Goal: Obtain resource: Download file/media

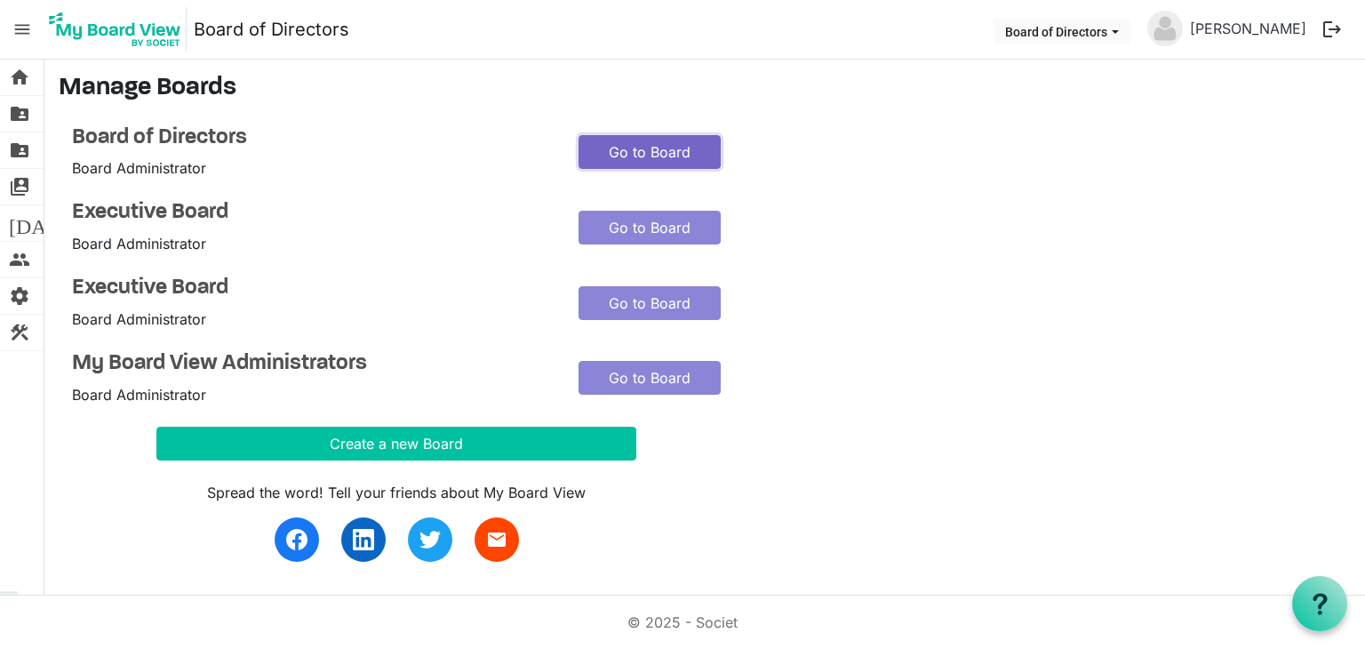
click at [633, 150] on link "Go to Board" at bounding box center [650, 152] width 142 height 34
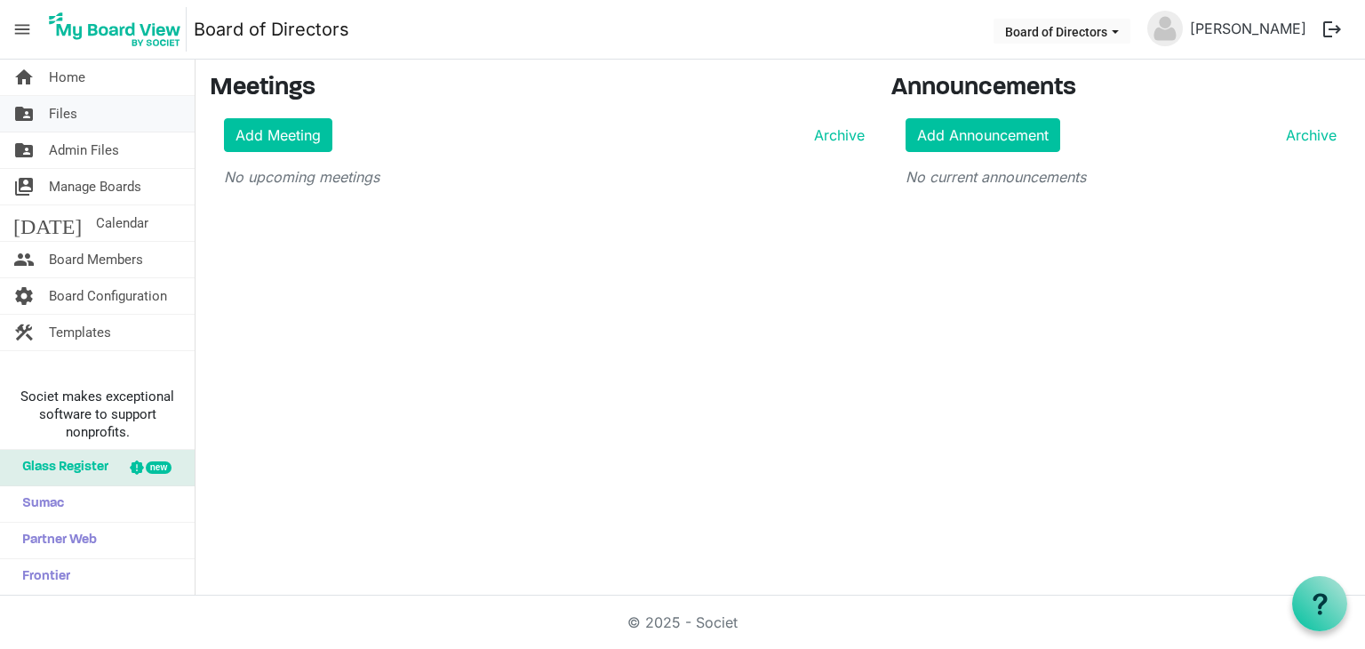
click at [63, 113] on span "Files" at bounding box center [63, 114] width 28 height 36
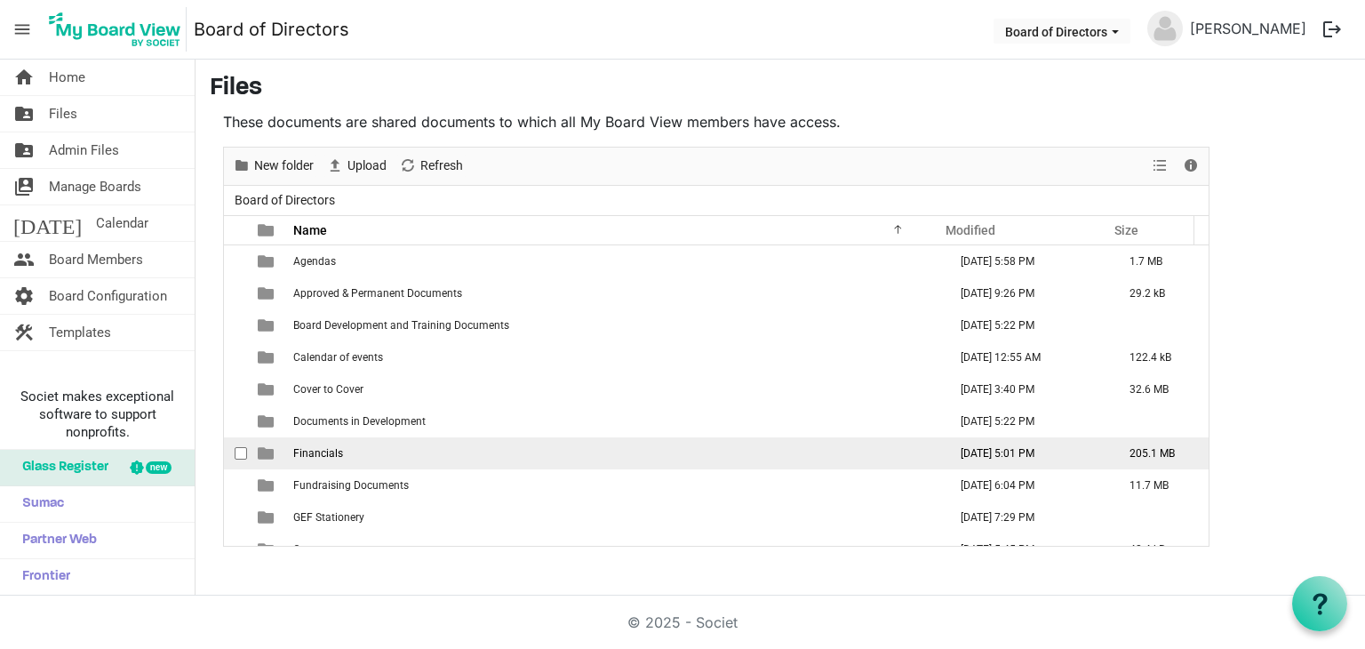
click at [331, 447] on span "Financials" at bounding box center [318, 453] width 50 height 12
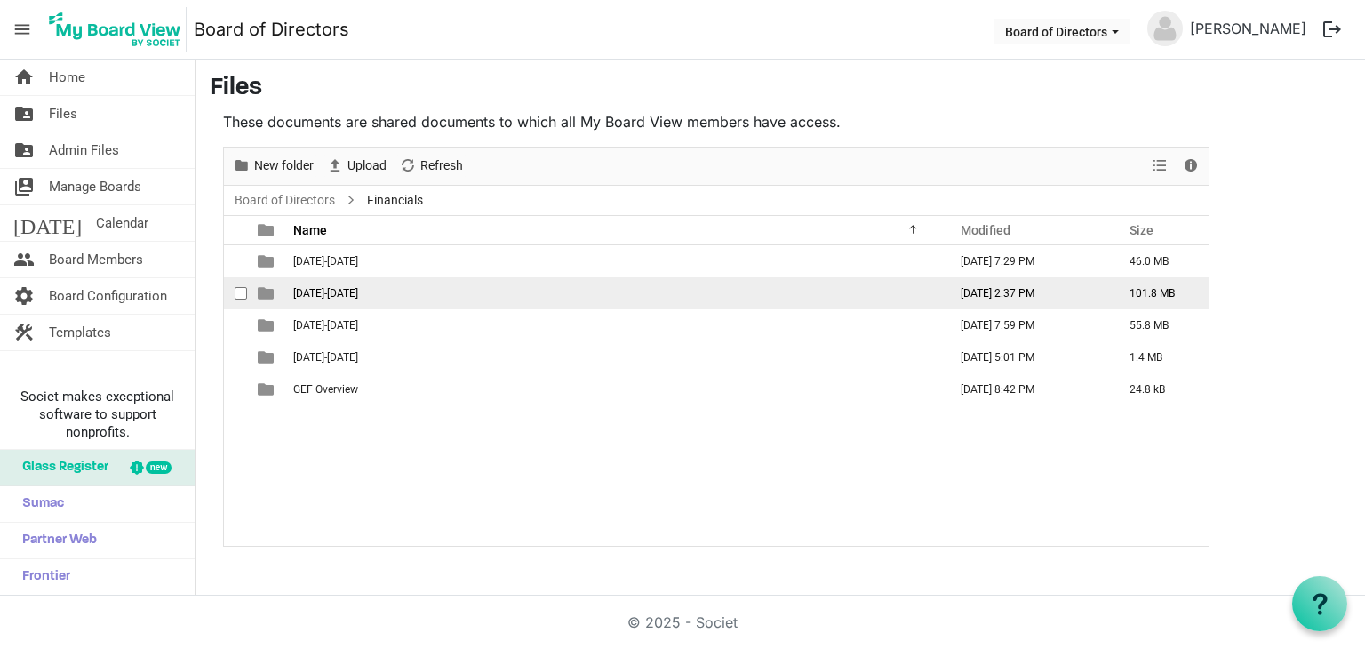
click at [391, 290] on td "[DATE]-[DATE]" at bounding box center [615, 293] width 654 height 32
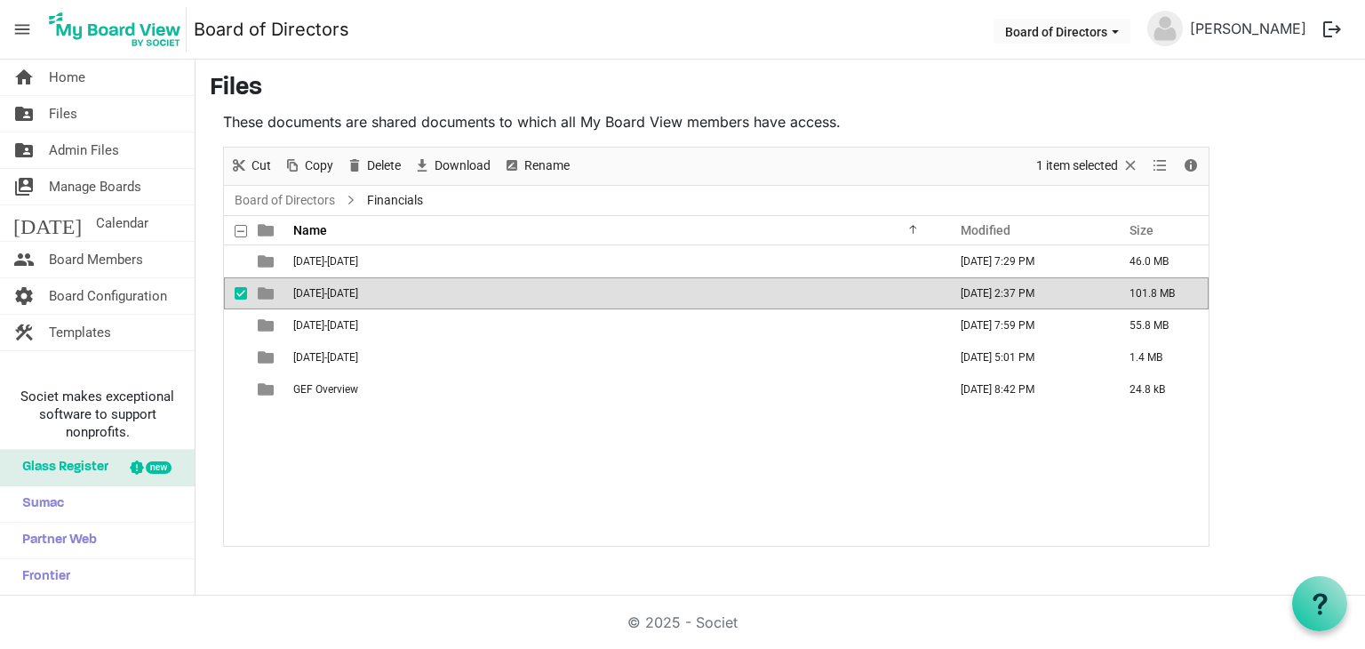
click at [391, 290] on td "[DATE]-[DATE]" at bounding box center [615, 293] width 654 height 32
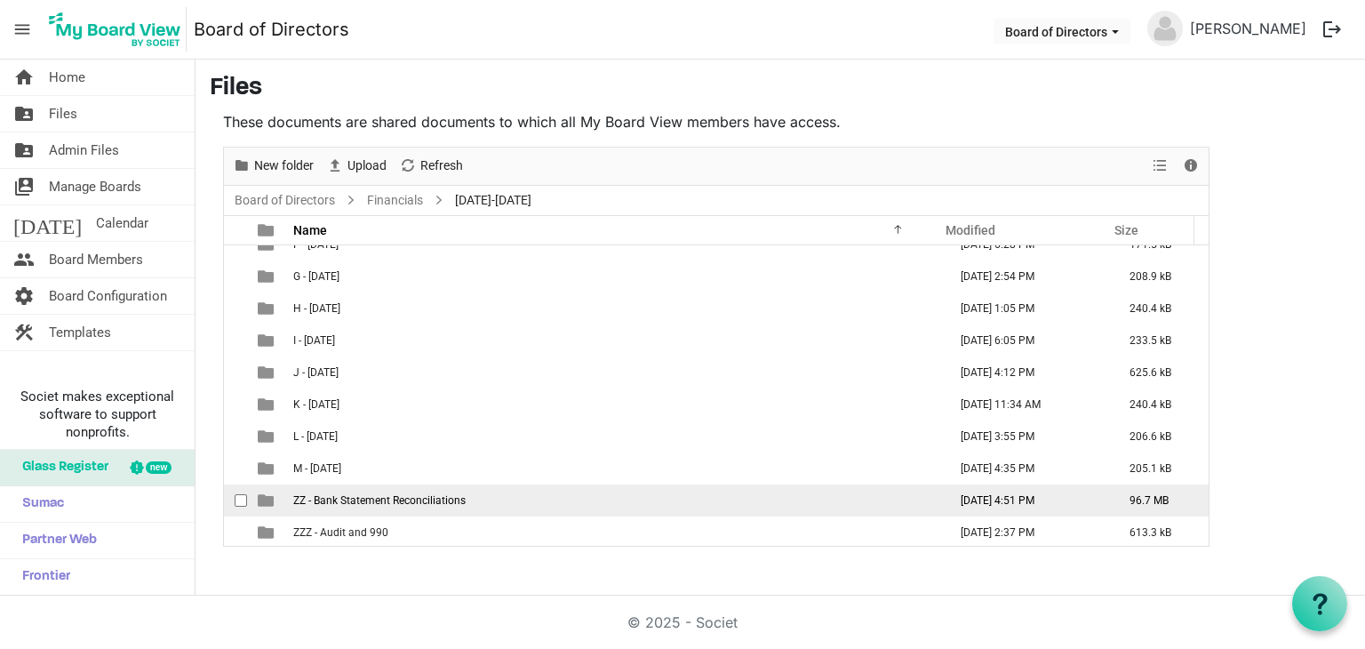
scroll to position [179, 0]
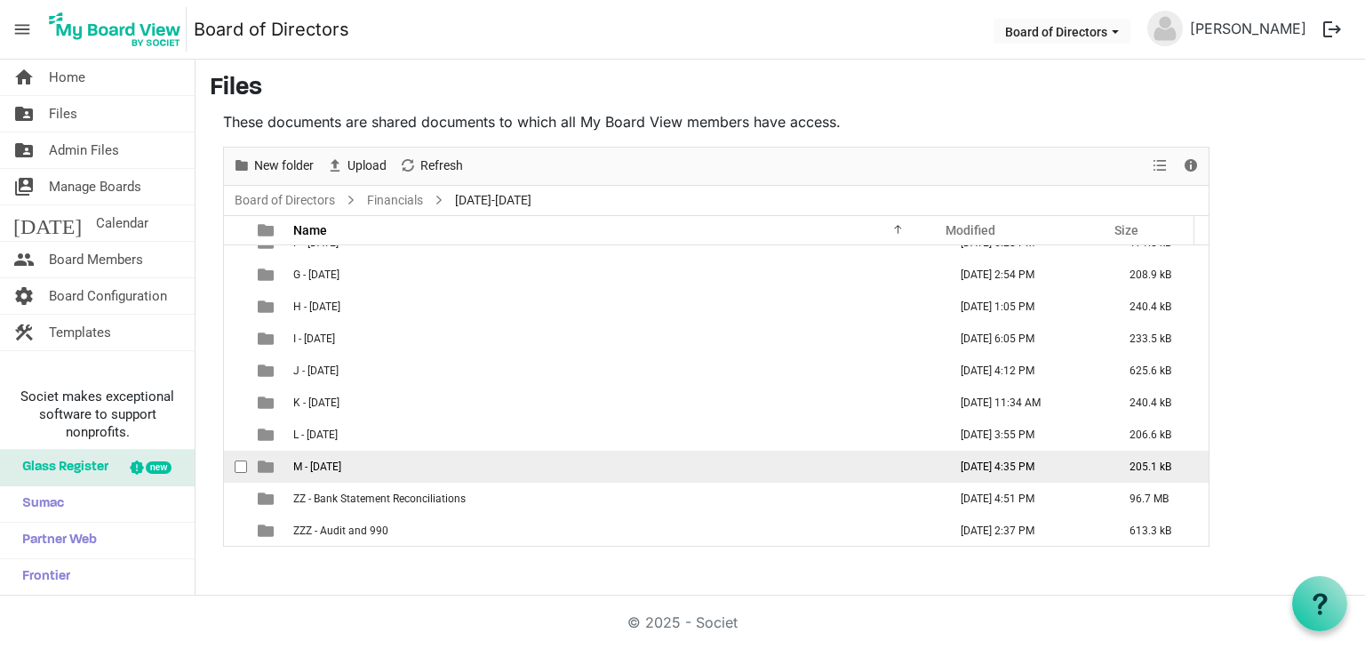
click at [515, 467] on td "M - [DATE]" at bounding box center [615, 467] width 654 height 32
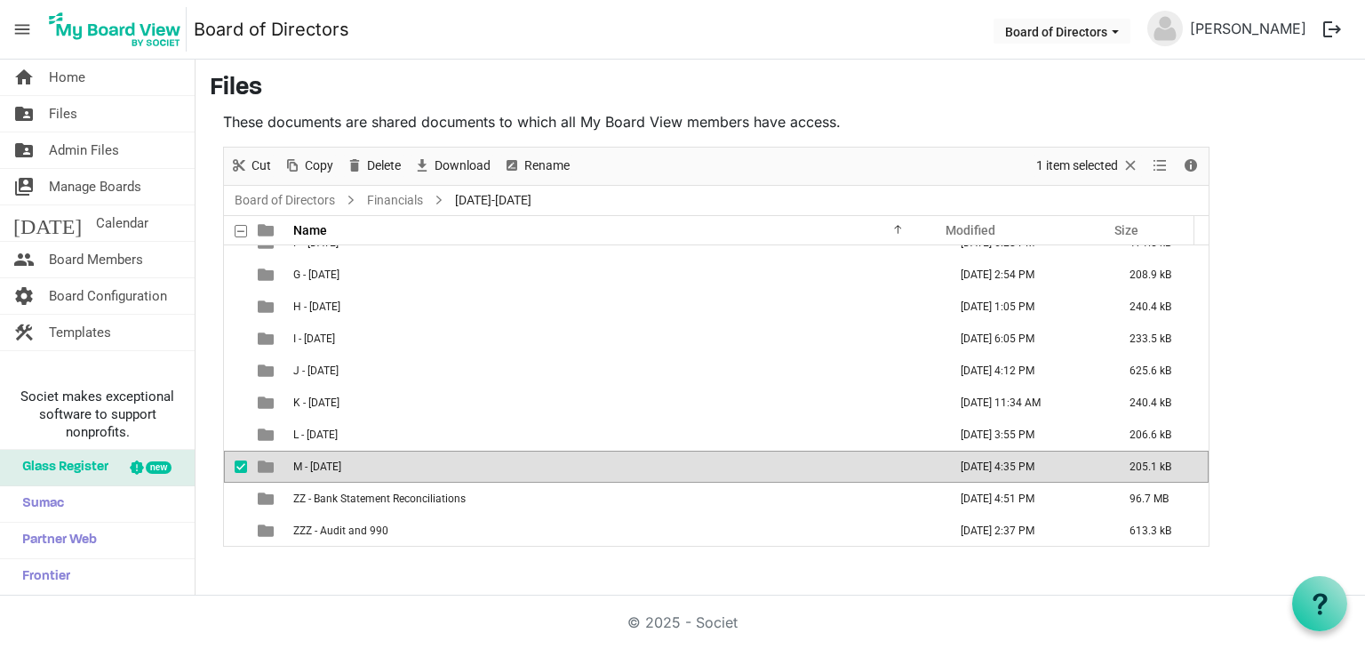
click at [515, 467] on td "M - [DATE]" at bounding box center [615, 467] width 654 height 32
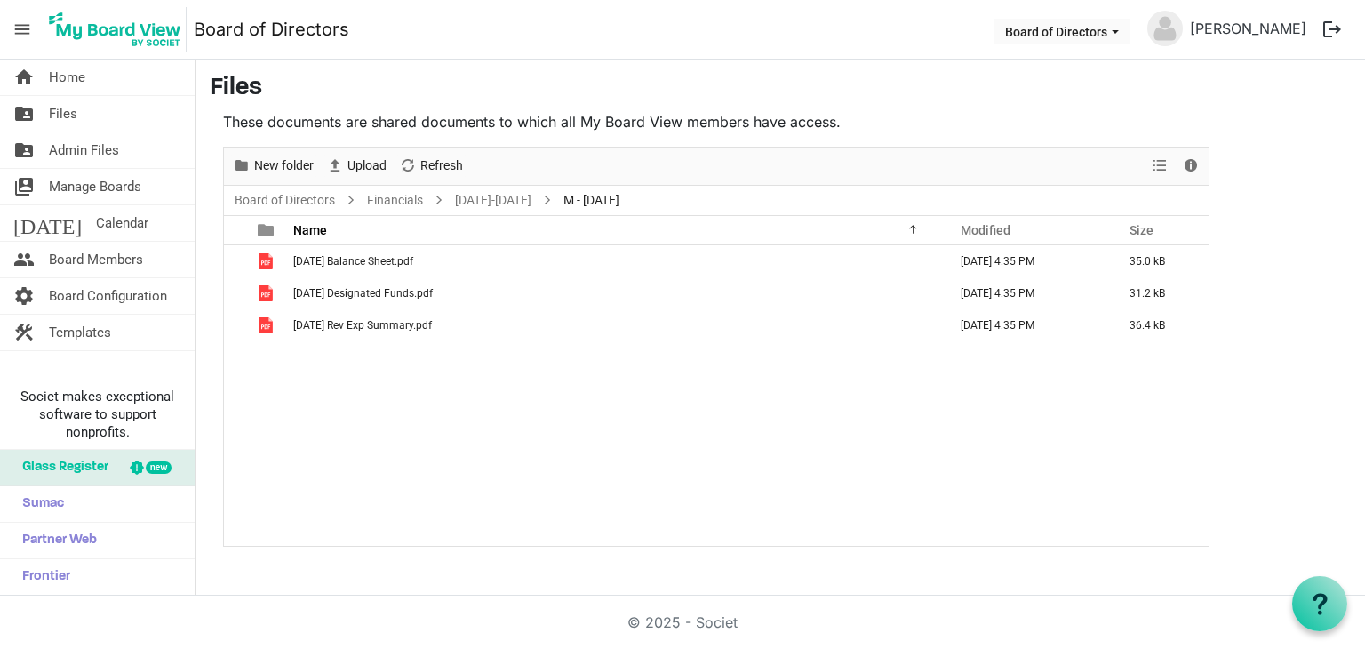
scroll to position [0, 0]
click at [274, 204] on link "Board of Directors" at bounding box center [285, 200] width 108 height 22
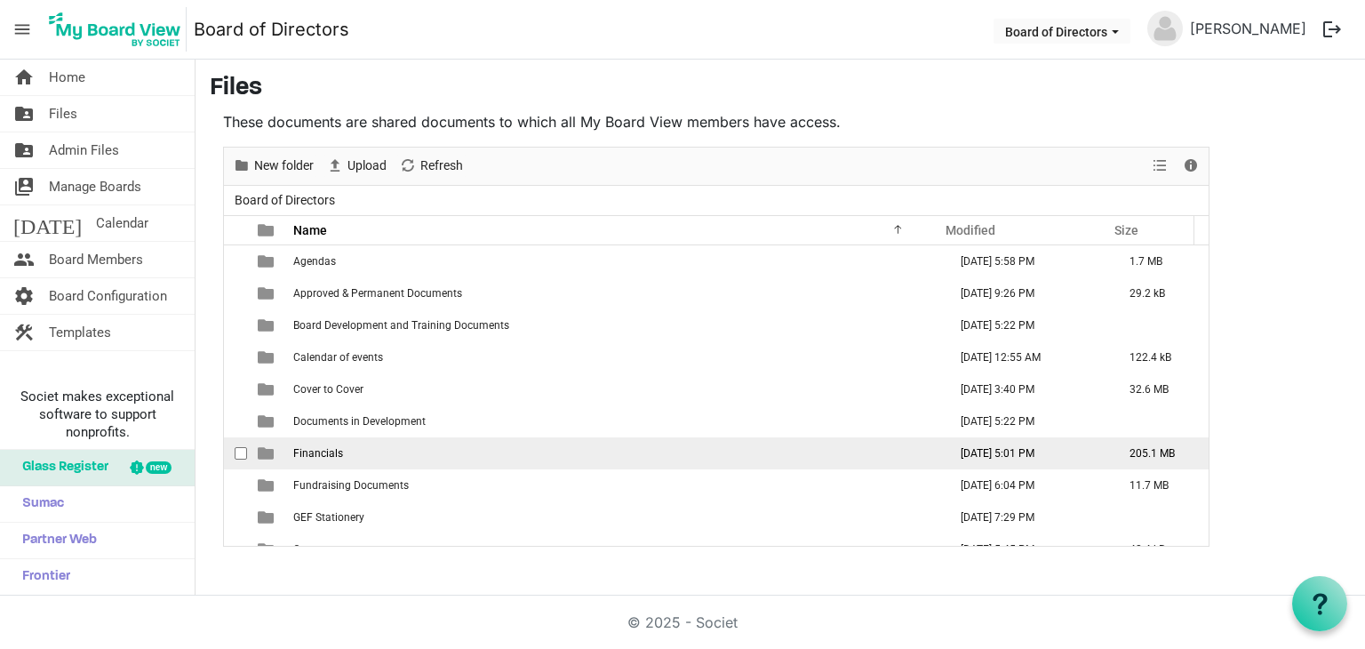
click at [354, 459] on td "Financials" at bounding box center [615, 453] width 654 height 32
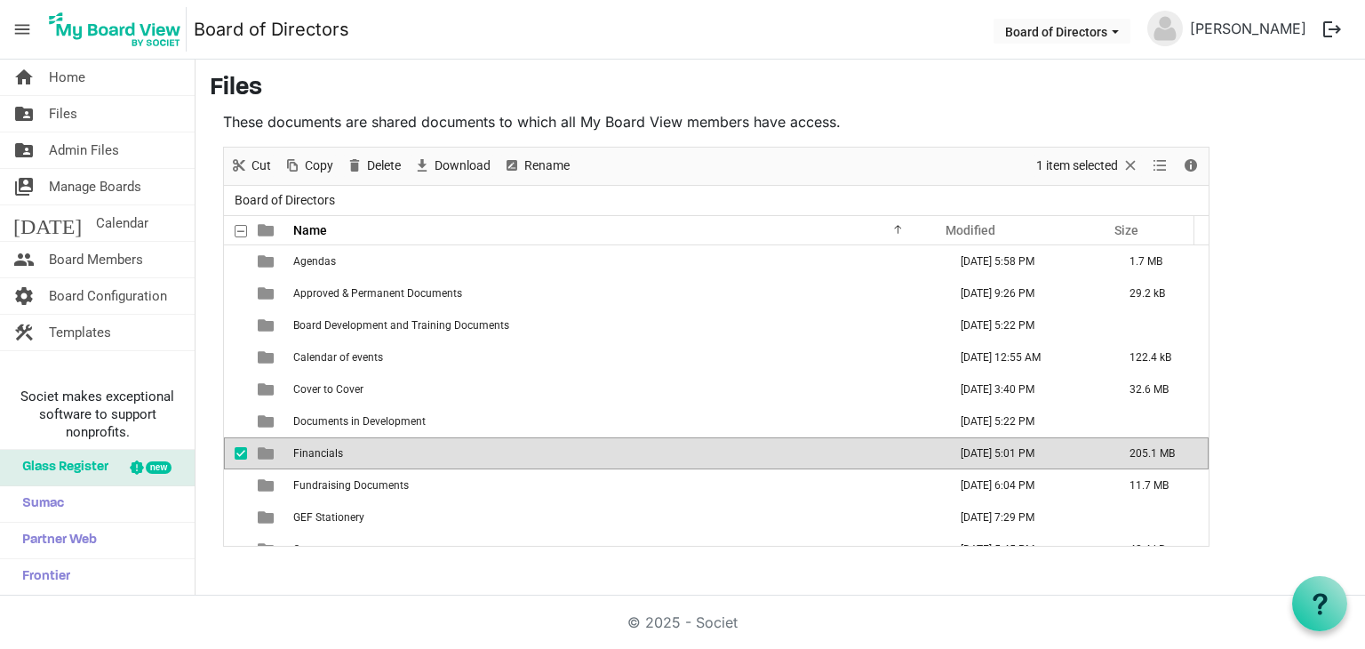
click at [354, 459] on td "Financials" at bounding box center [615, 453] width 654 height 32
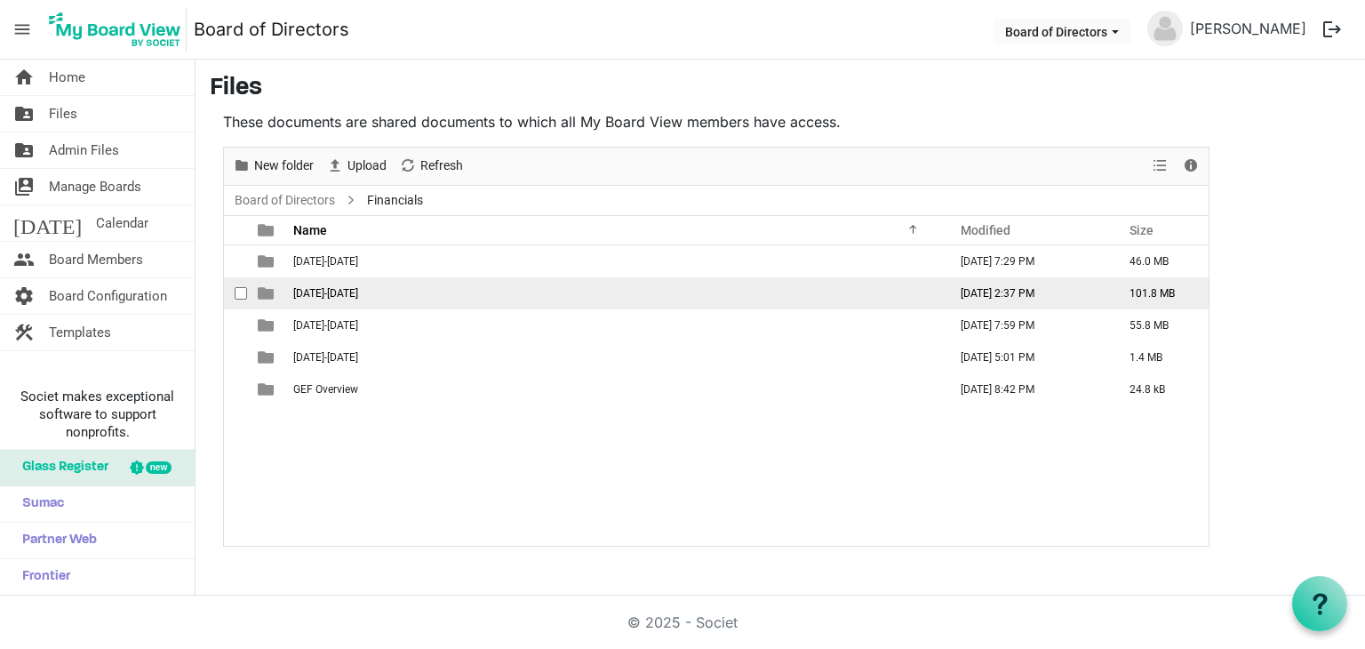
click at [353, 302] on td "[DATE]-[DATE]" at bounding box center [615, 293] width 654 height 32
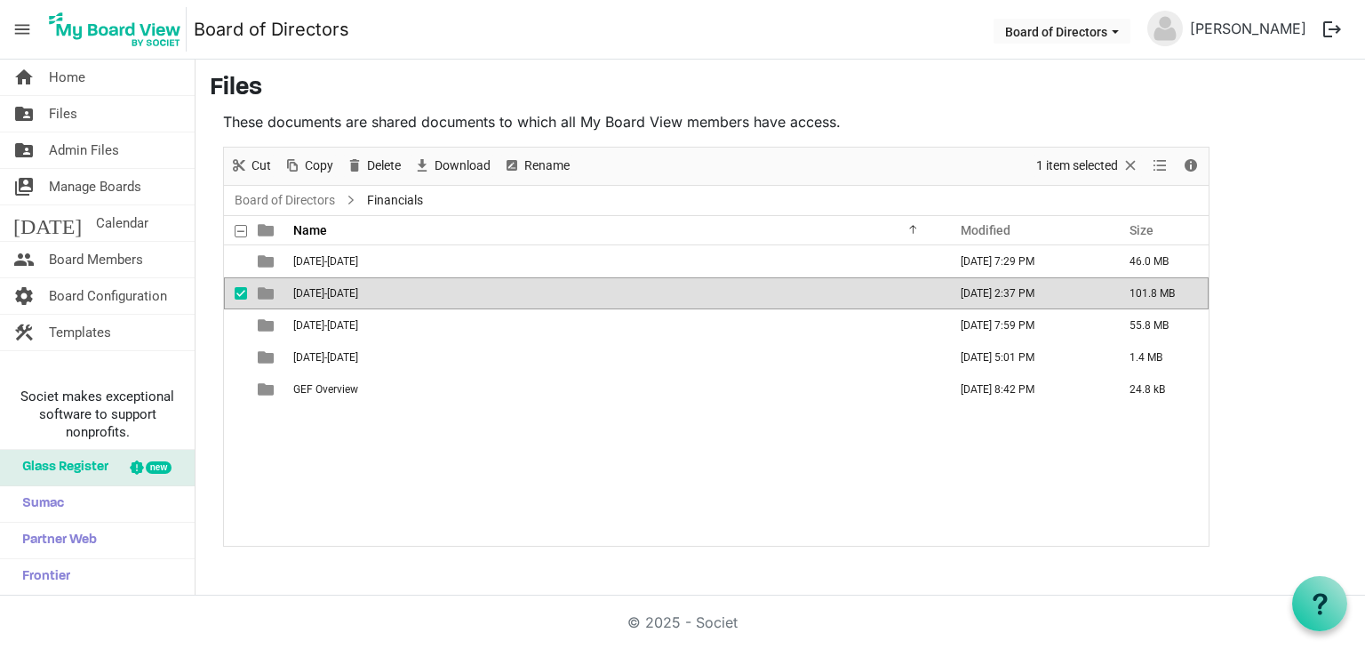
click at [353, 302] on td "[DATE]-[DATE]" at bounding box center [615, 293] width 654 height 32
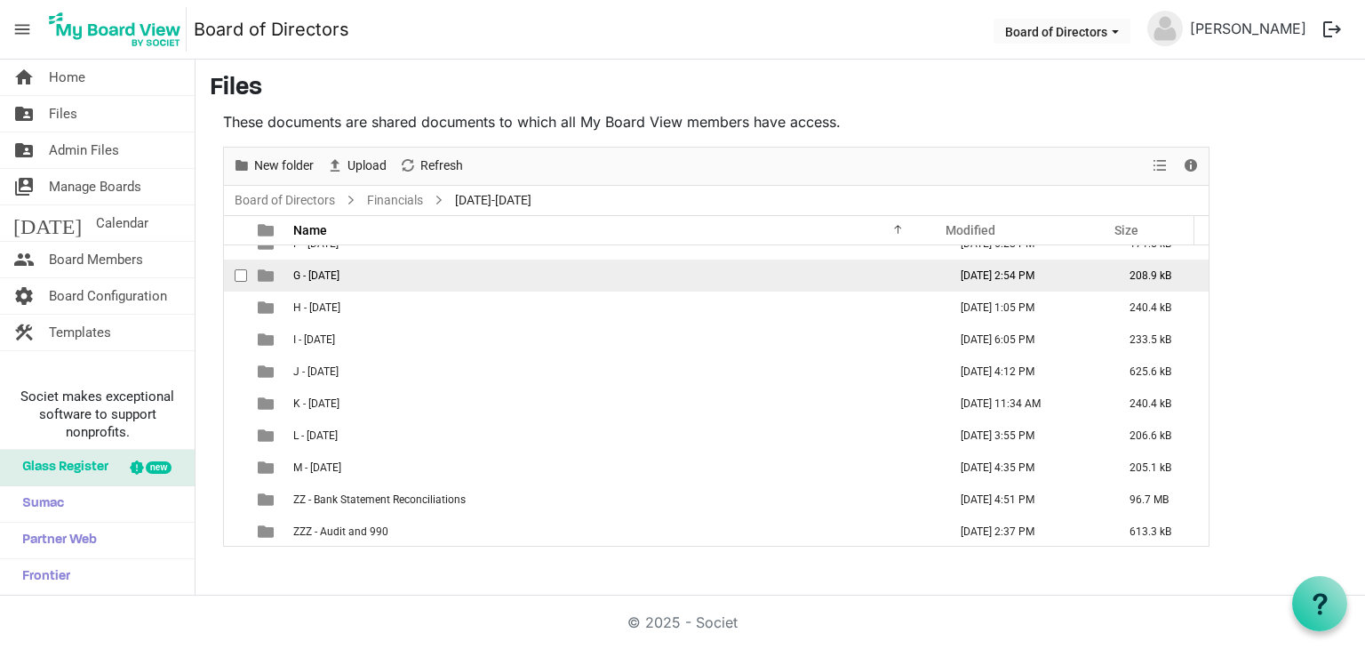
scroll to position [179, 0]
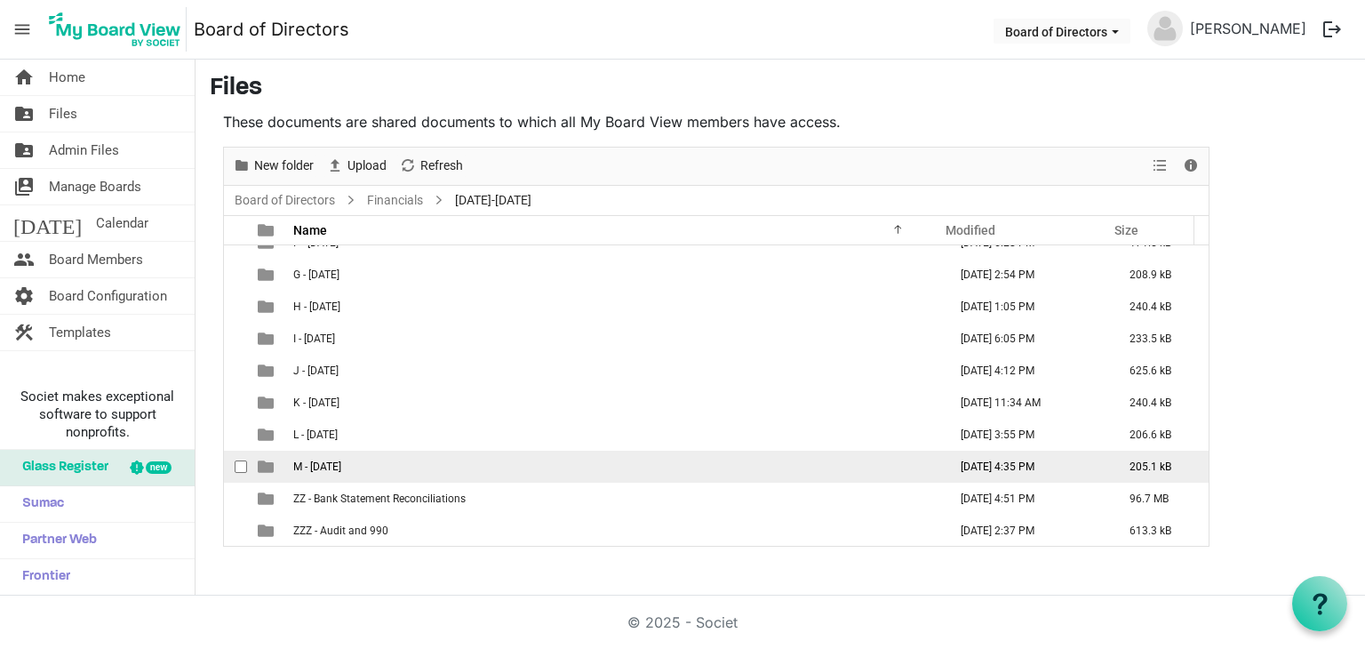
click at [476, 456] on td "M - [DATE]" at bounding box center [615, 467] width 654 height 32
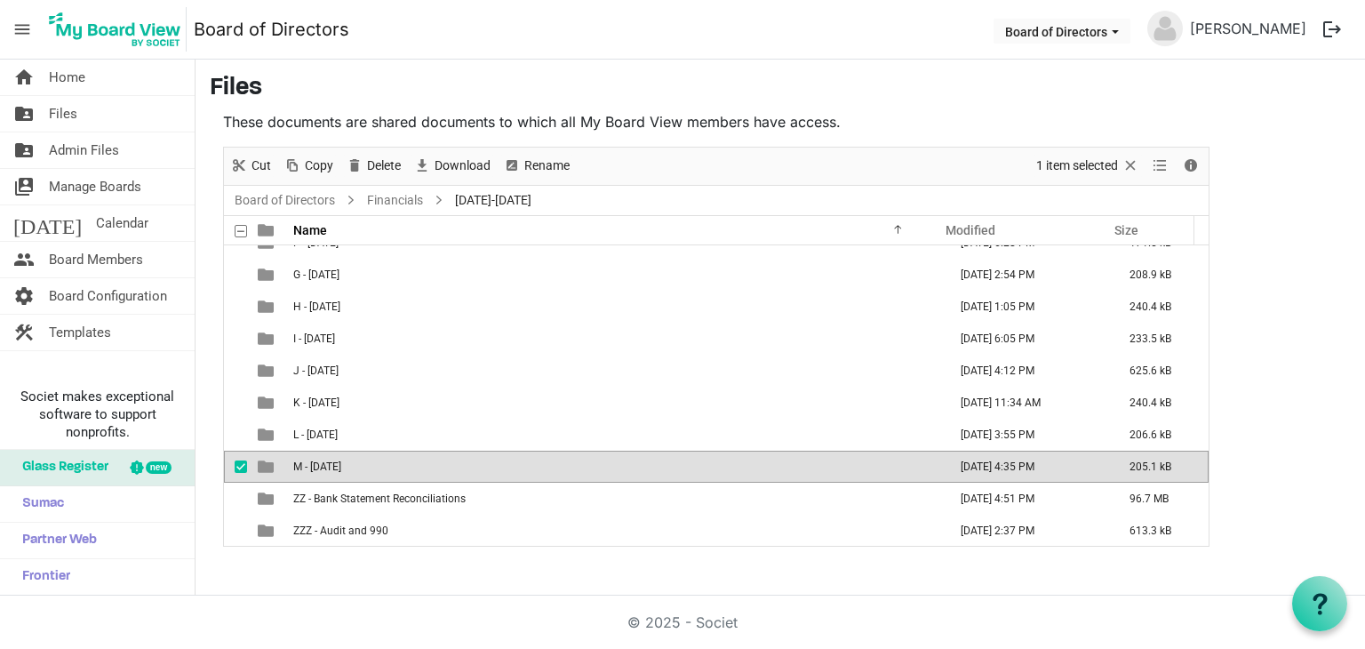
click at [476, 456] on td "M - [DATE]" at bounding box center [615, 467] width 654 height 32
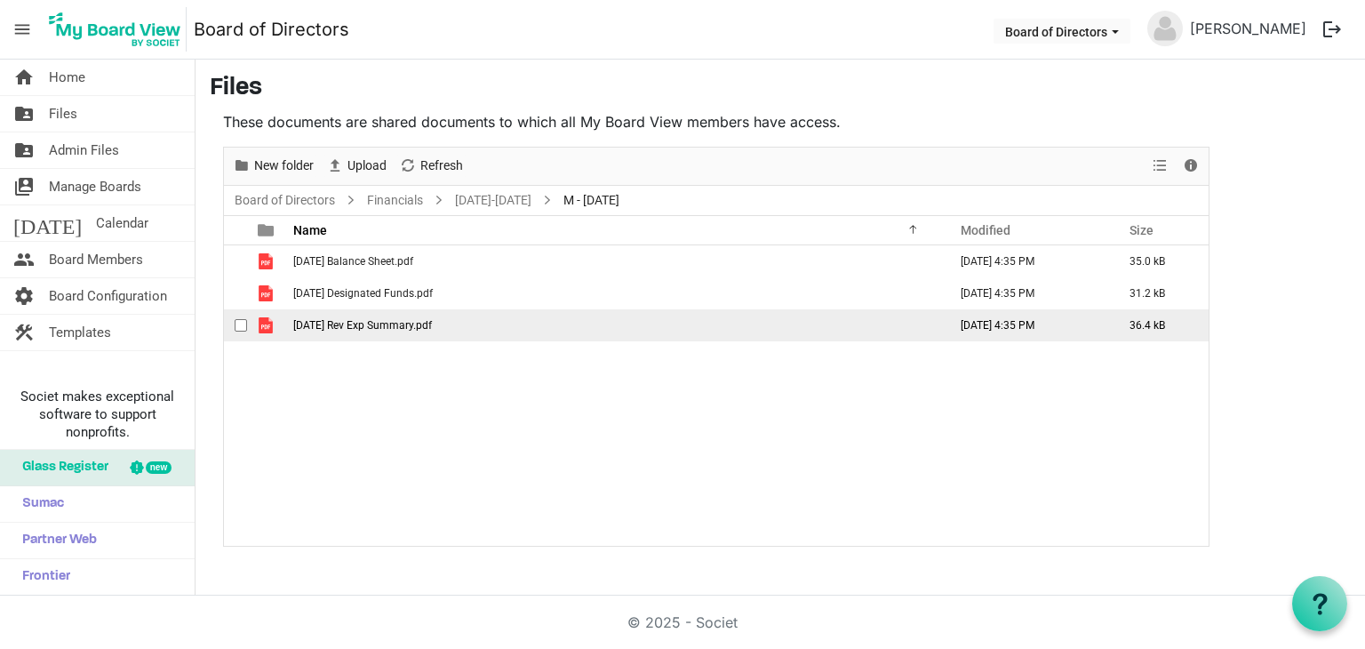
click at [405, 328] on span "[DATE] Rev Exp Summary.pdf" at bounding box center [362, 325] width 139 height 12
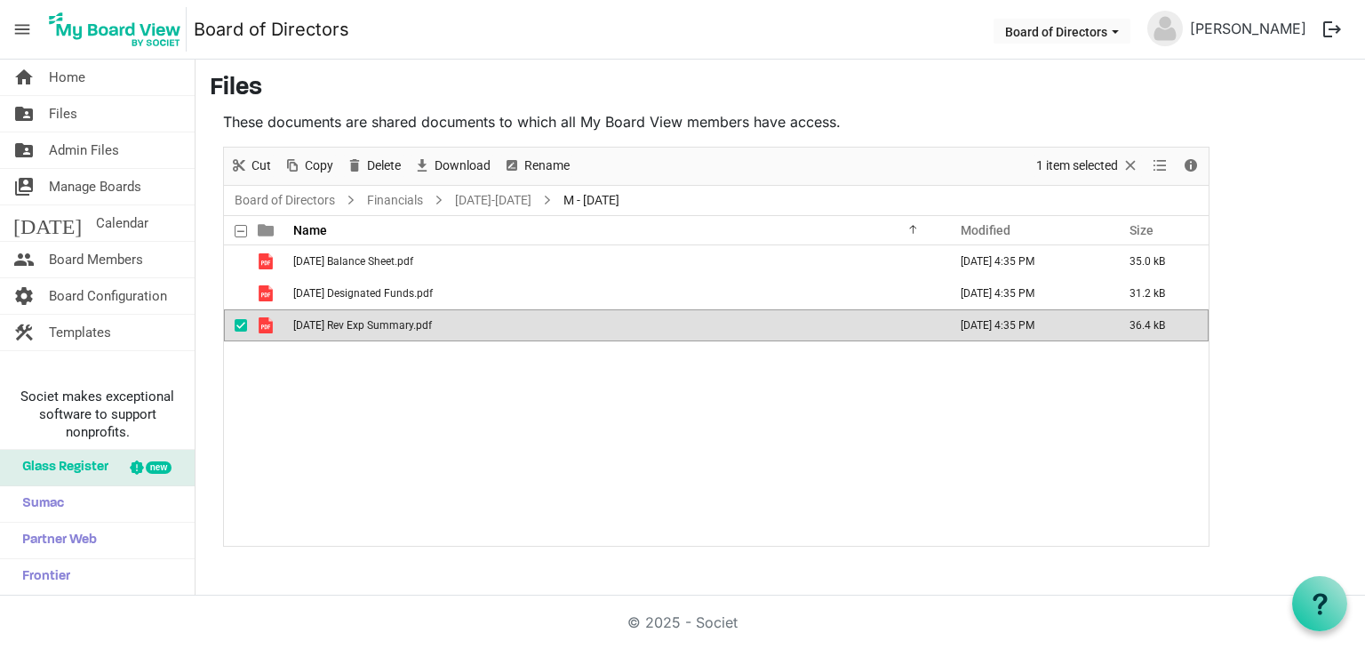
click at [405, 327] on span "[DATE] Rev Exp Summary.pdf" at bounding box center [362, 325] width 139 height 12
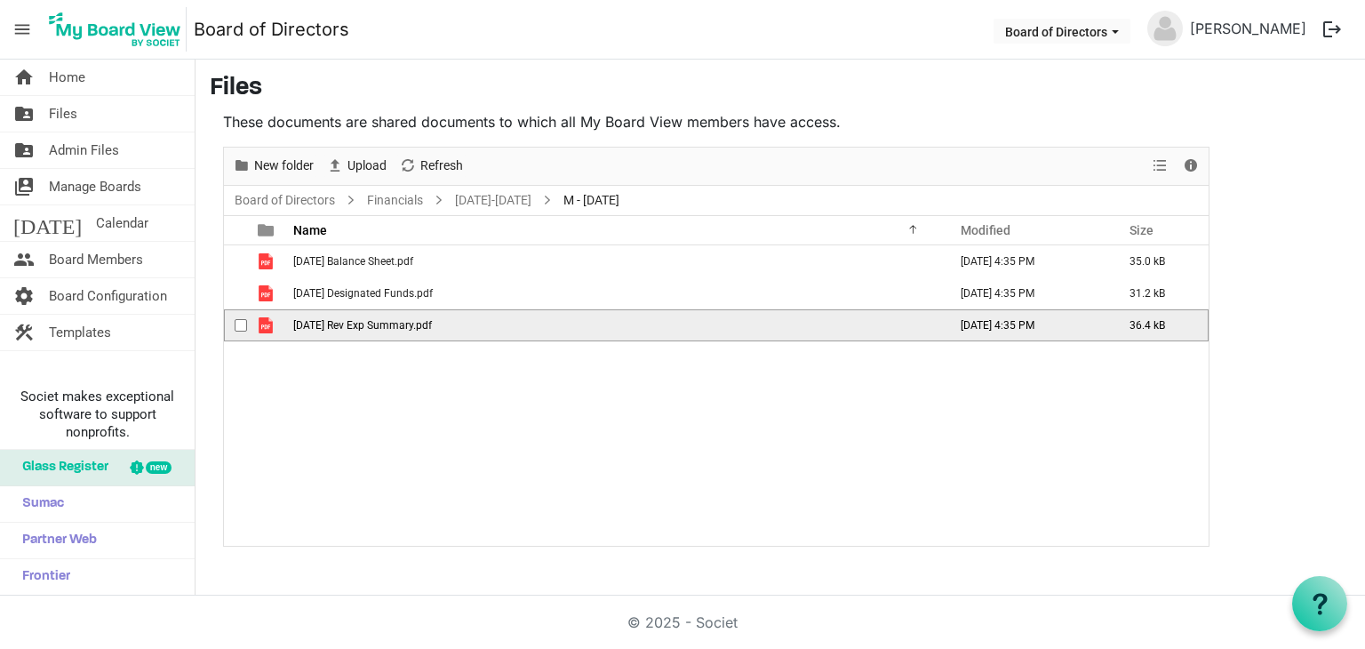
click at [405, 327] on span "[DATE] Rev Exp Summary.pdf" at bounding box center [362, 325] width 139 height 12
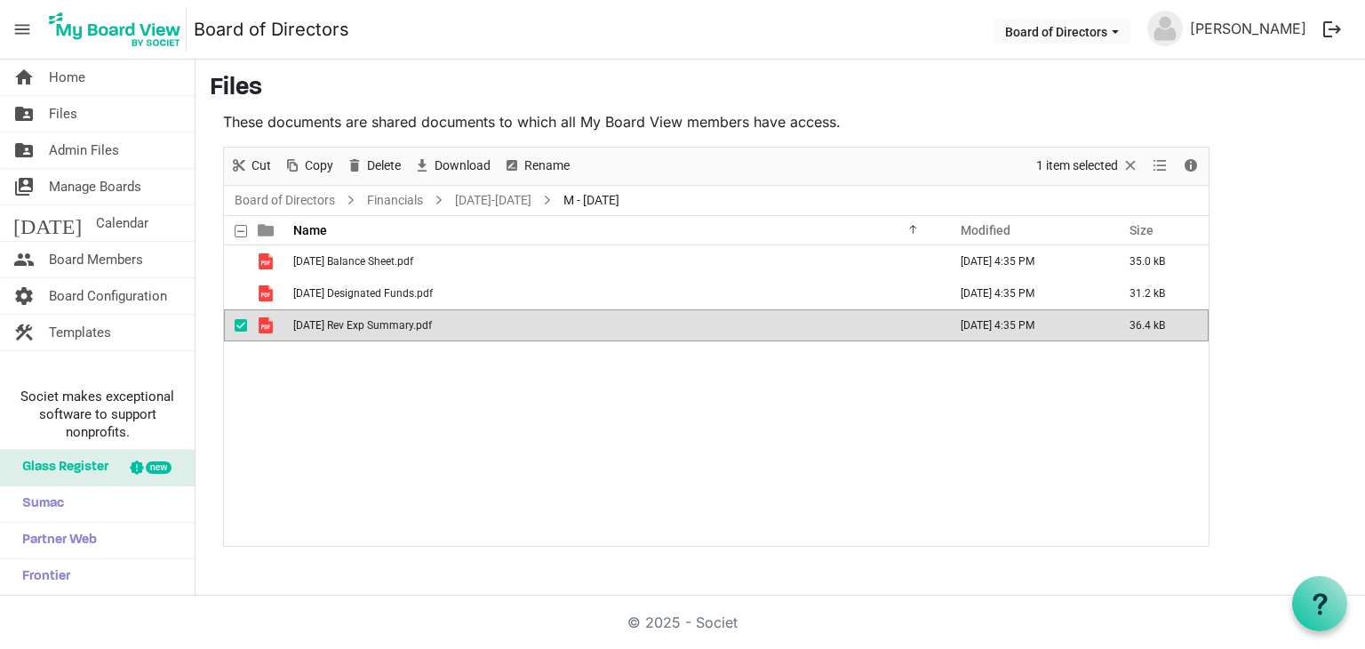
click at [405, 327] on span "[DATE] Rev Exp Summary.pdf" at bounding box center [362, 325] width 139 height 12
click at [290, 194] on link "Board of Directors" at bounding box center [285, 200] width 108 height 22
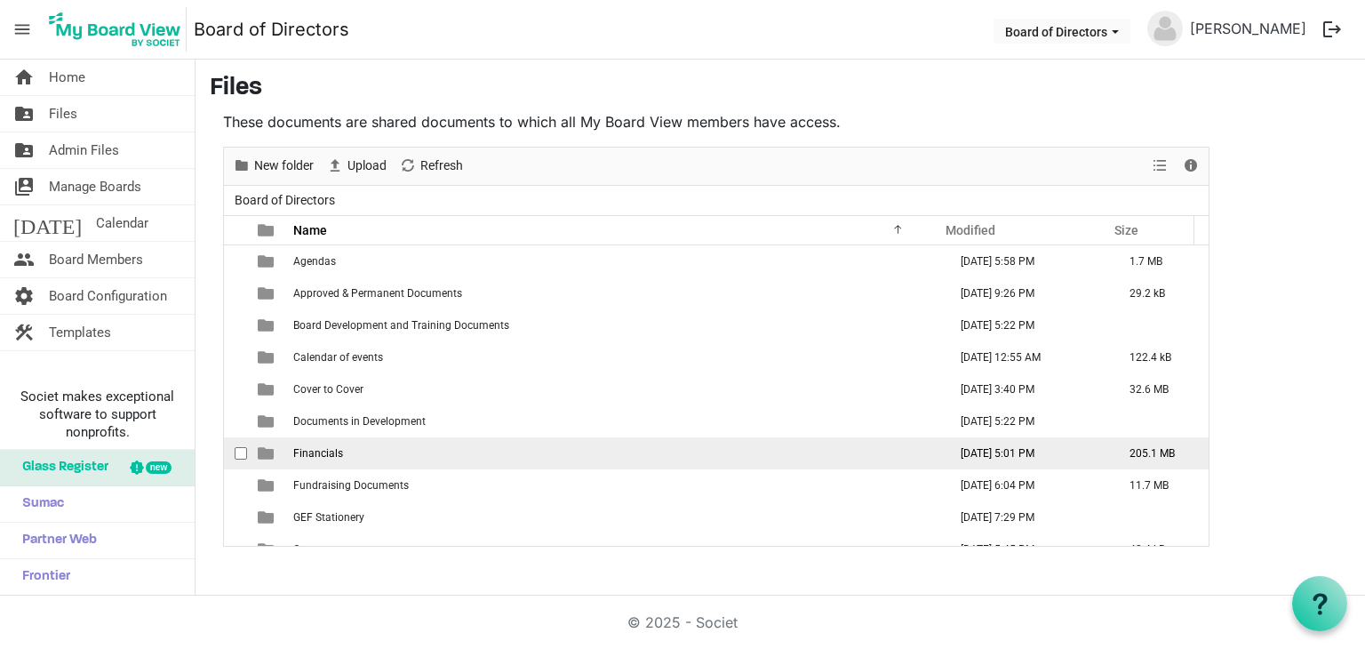
click at [425, 447] on td "Financials" at bounding box center [615, 453] width 654 height 32
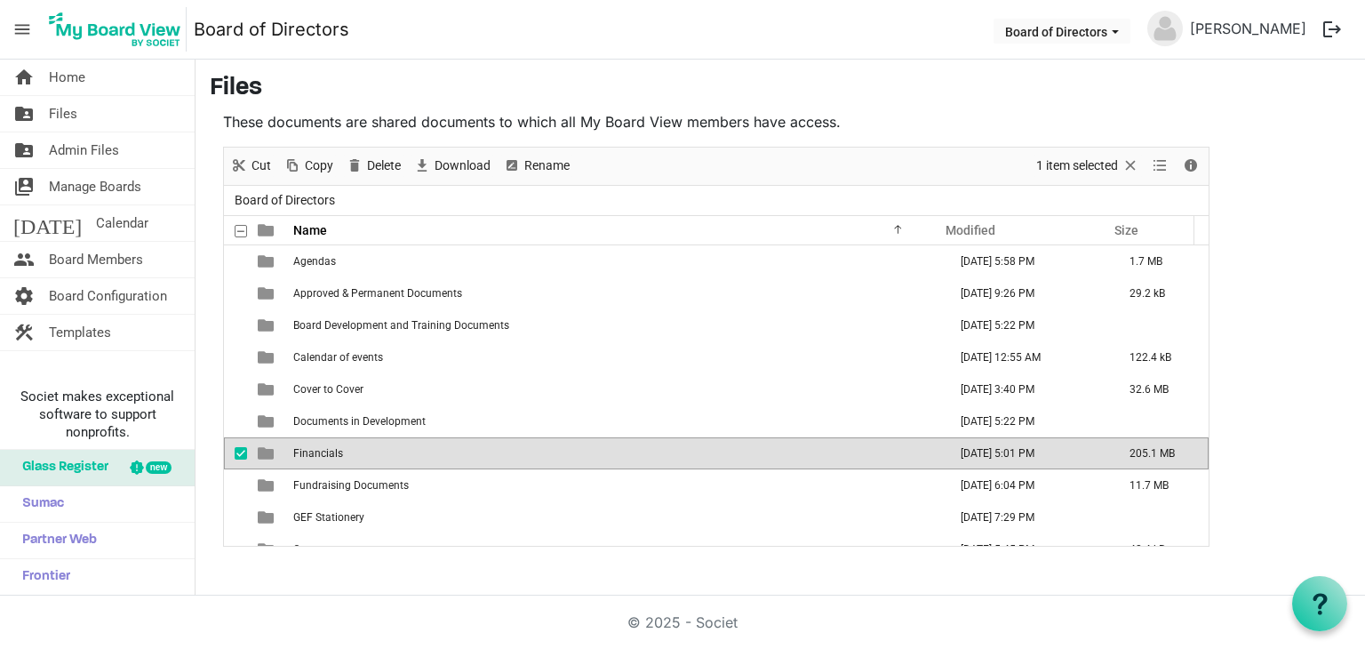
click at [425, 447] on td "Financials" at bounding box center [615, 453] width 654 height 32
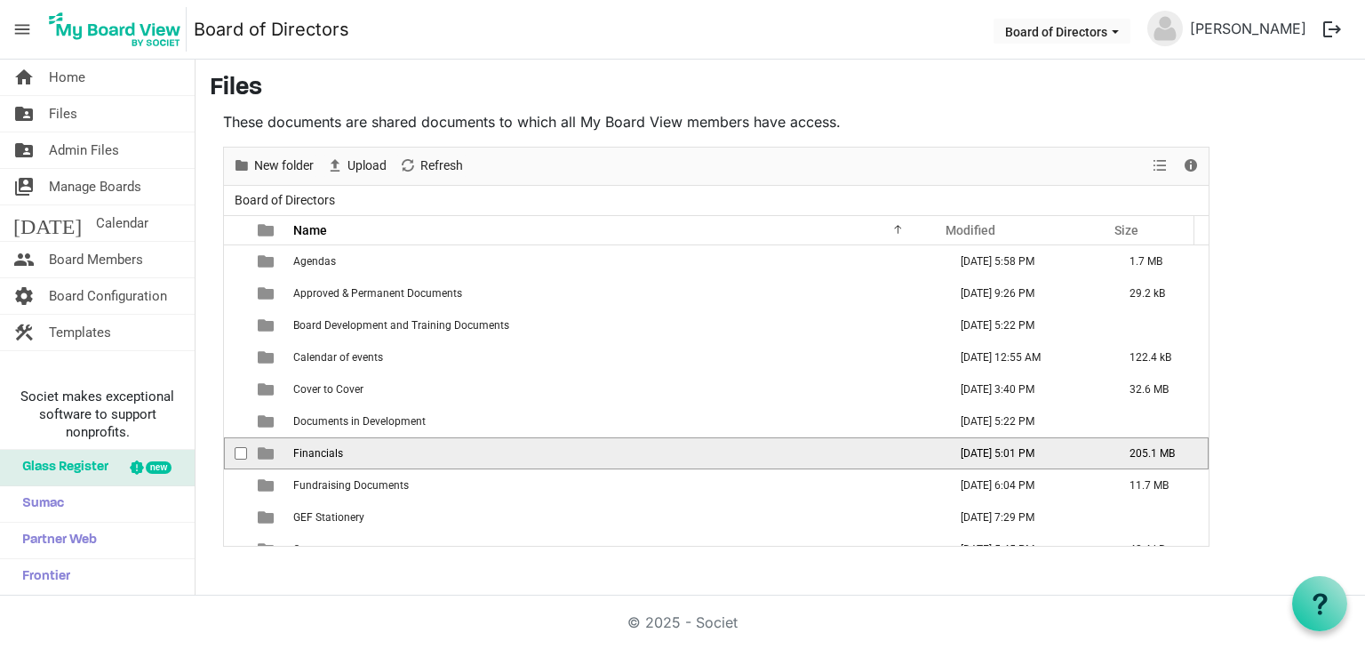
click at [425, 447] on td "Financials" at bounding box center [615, 453] width 654 height 32
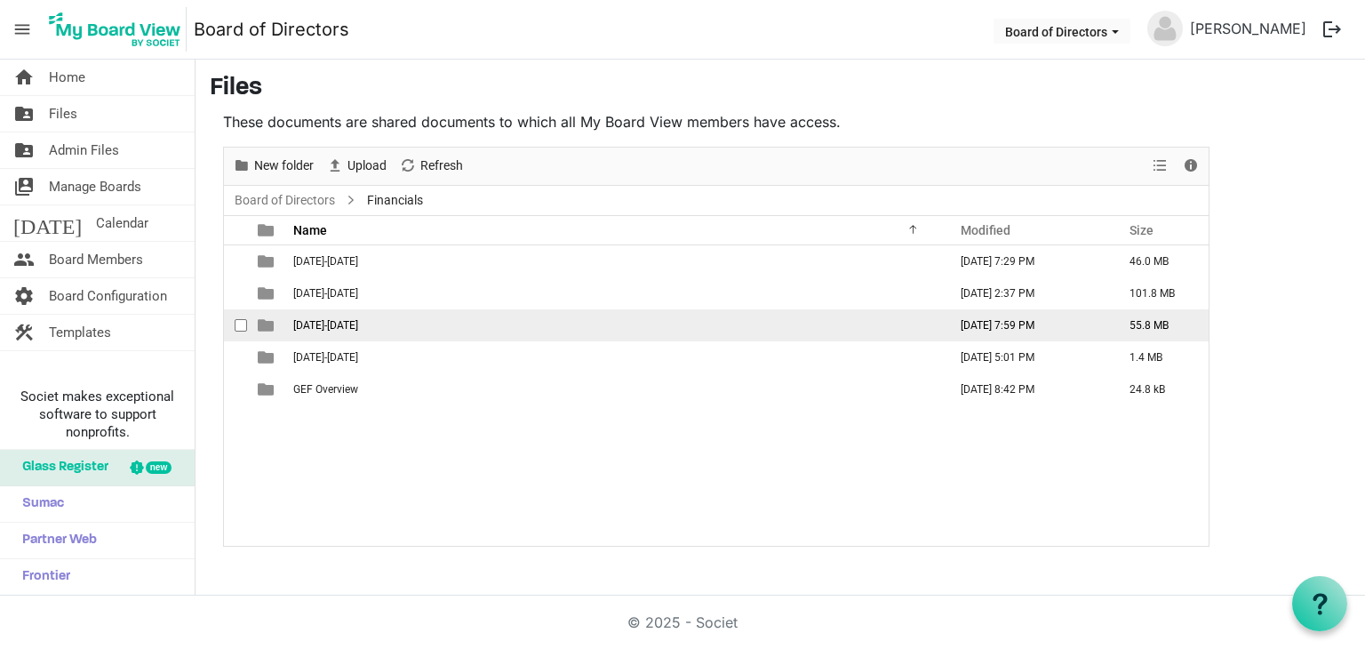
click at [412, 328] on td "[DATE]-[DATE]" at bounding box center [615, 325] width 654 height 32
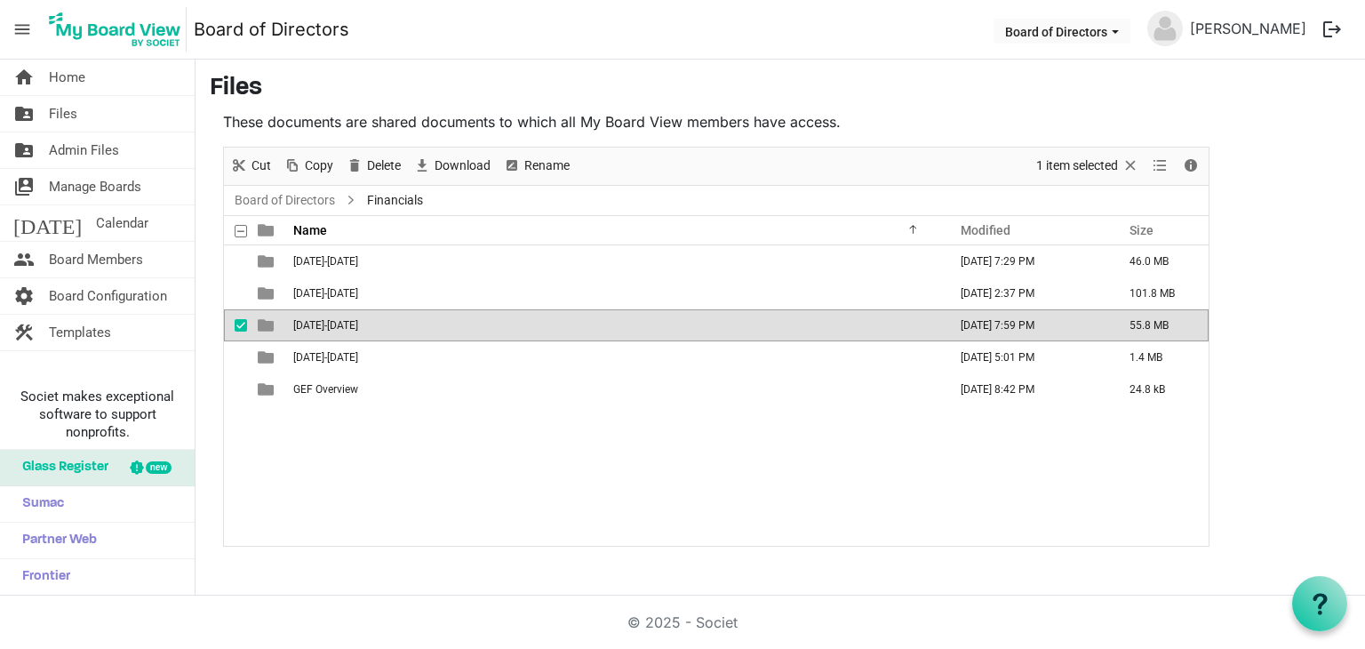
click at [412, 328] on td "[DATE]-[DATE]" at bounding box center [615, 325] width 654 height 32
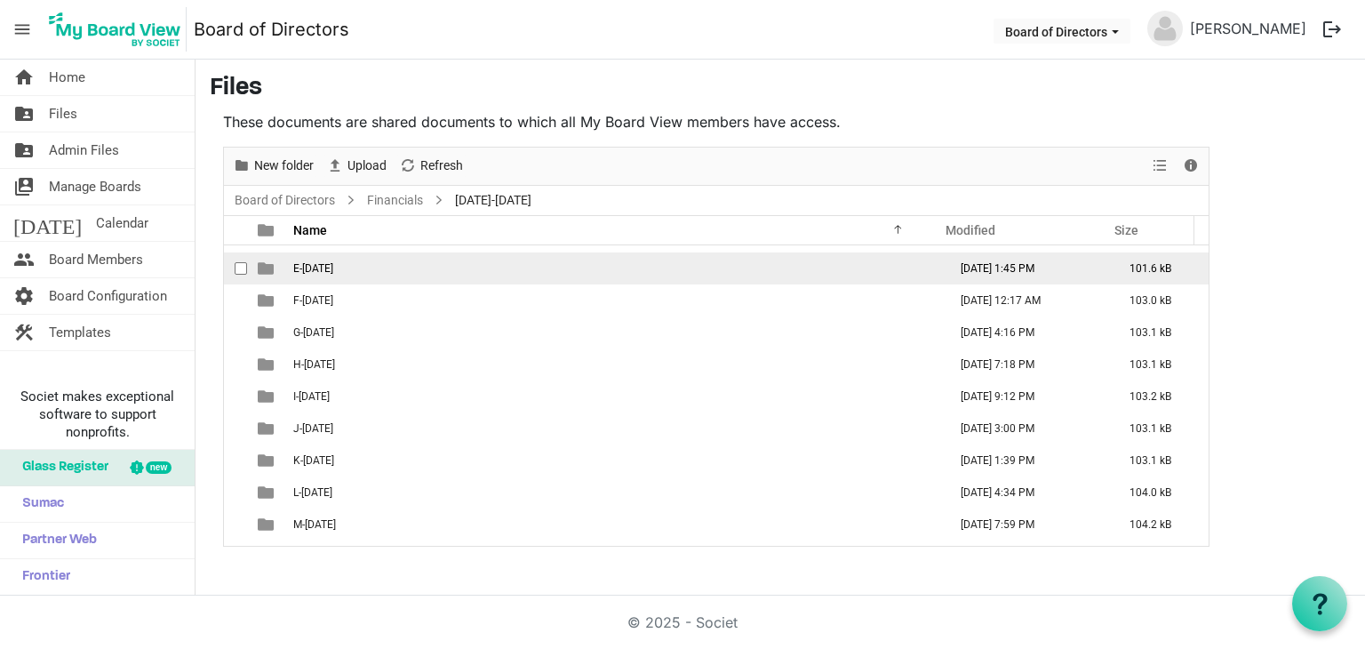
scroll to position [147, 0]
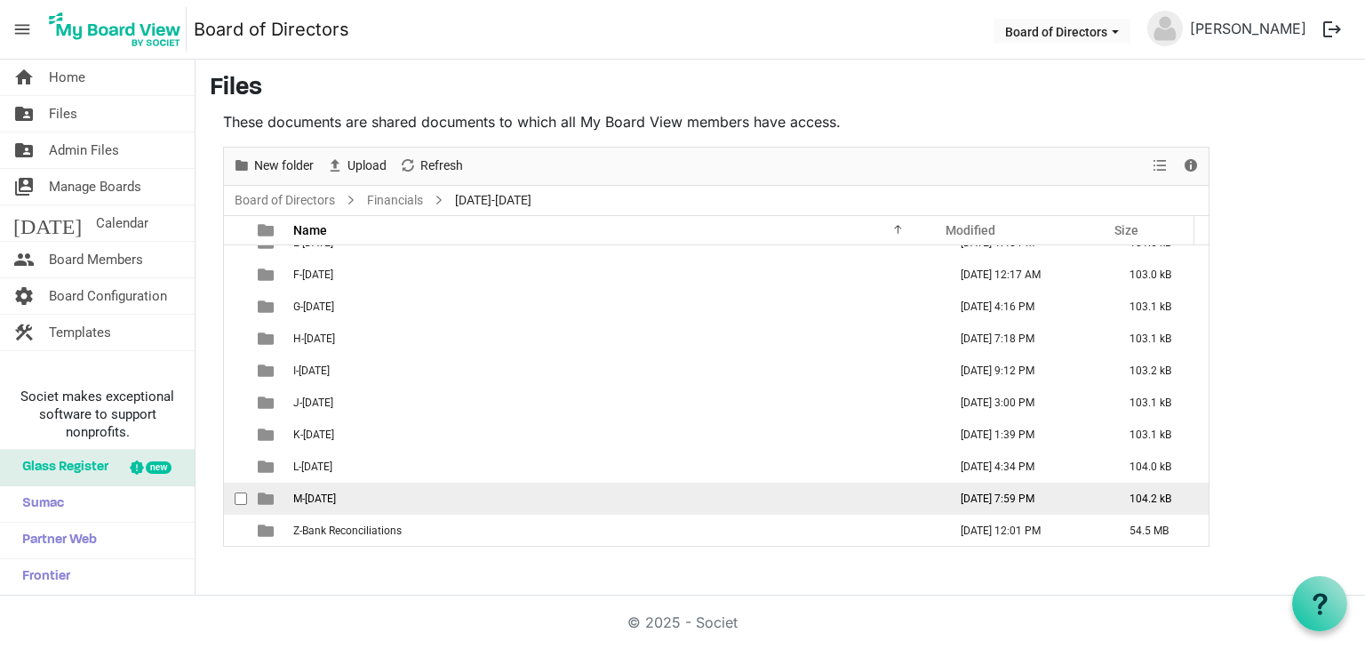
click at [459, 497] on td "M-[DATE]" at bounding box center [615, 499] width 654 height 32
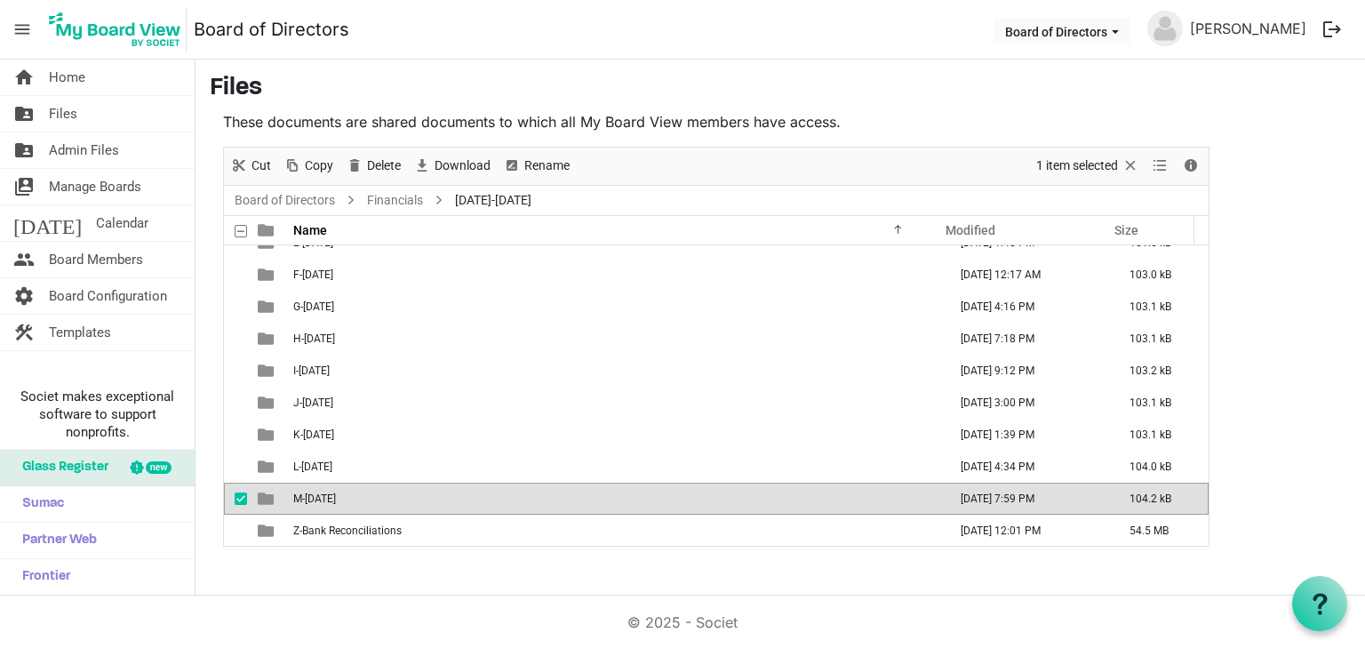
click at [459, 497] on td "M-[DATE]" at bounding box center [615, 499] width 654 height 32
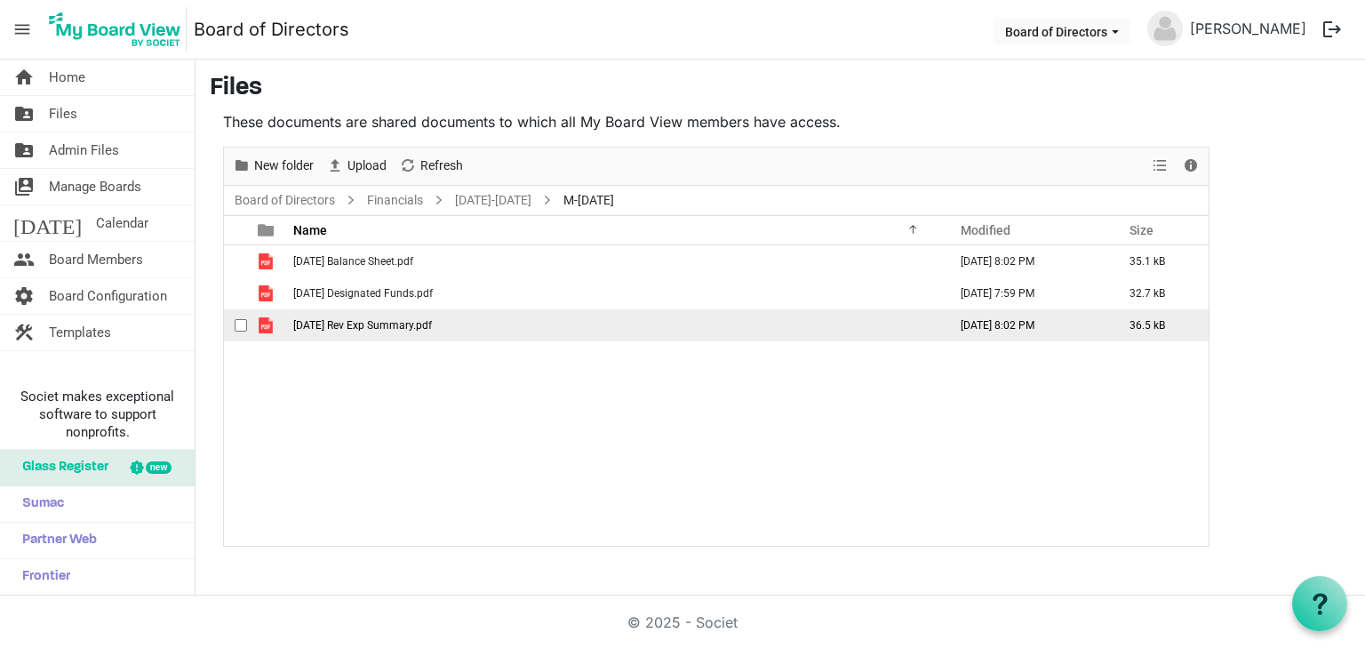
click at [411, 331] on td "[DATE] Rev Exp Summary.pdf" at bounding box center [615, 325] width 654 height 32
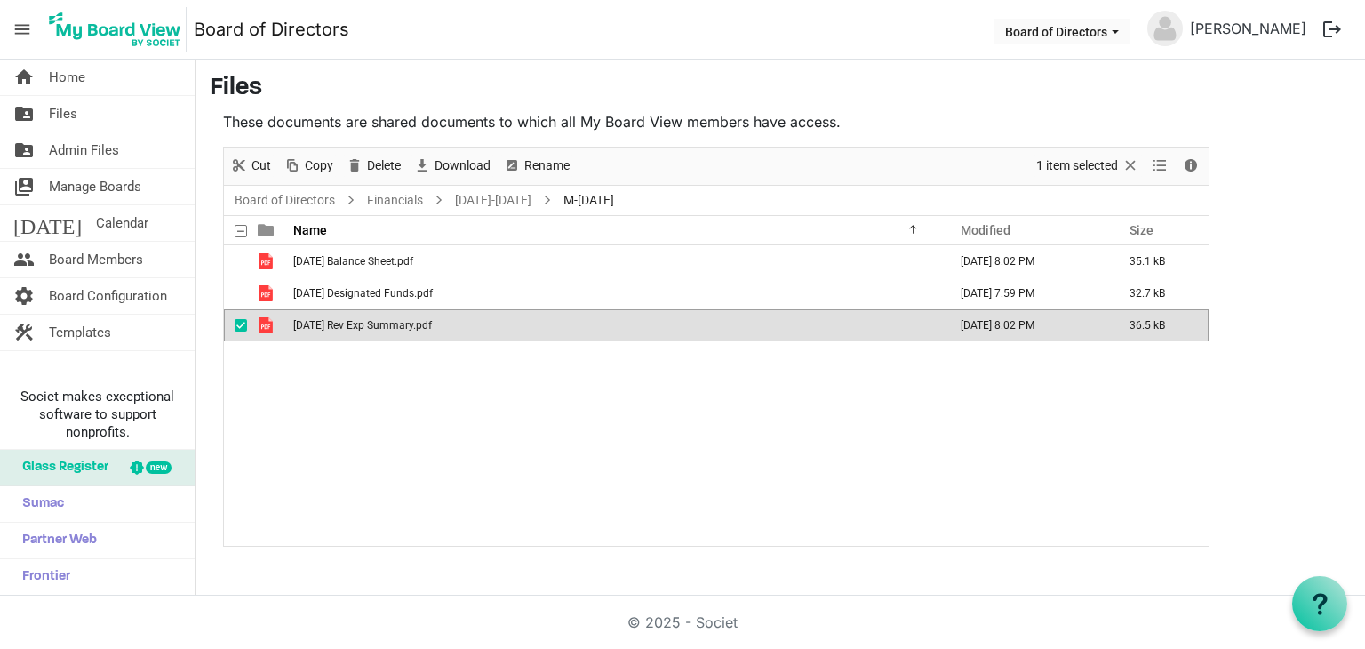
click at [411, 331] on td "[DATE] Rev Exp Summary.pdf" at bounding box center [615, 325] width 654 height 32
